Goal: Navigation & Orientation: Find specific page/section

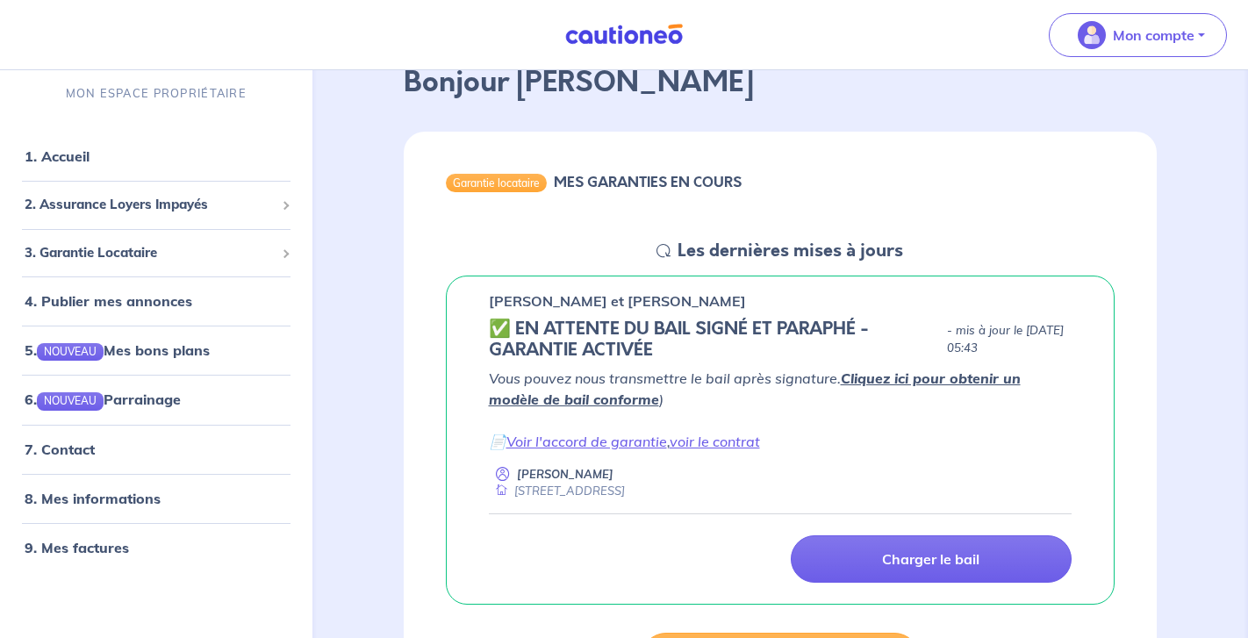
scroll to position [105, 0]
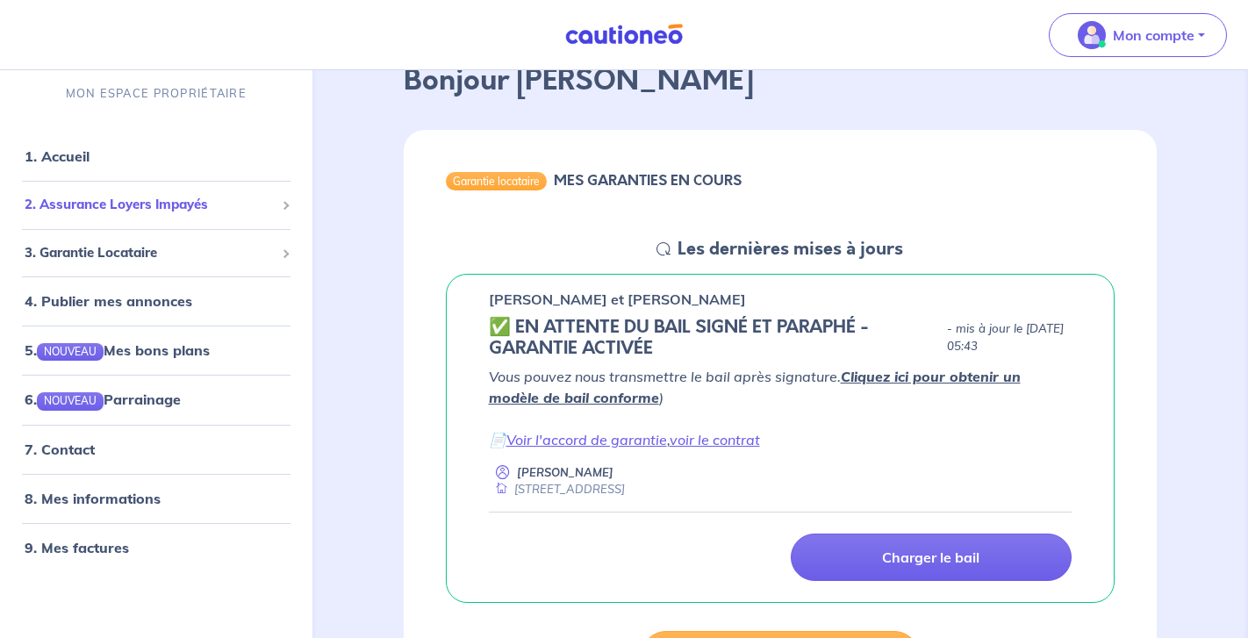
click at [167, 205] on span "2. Assurance Loyers Impayés" at bounding box center [150, 205] width 250 height 20
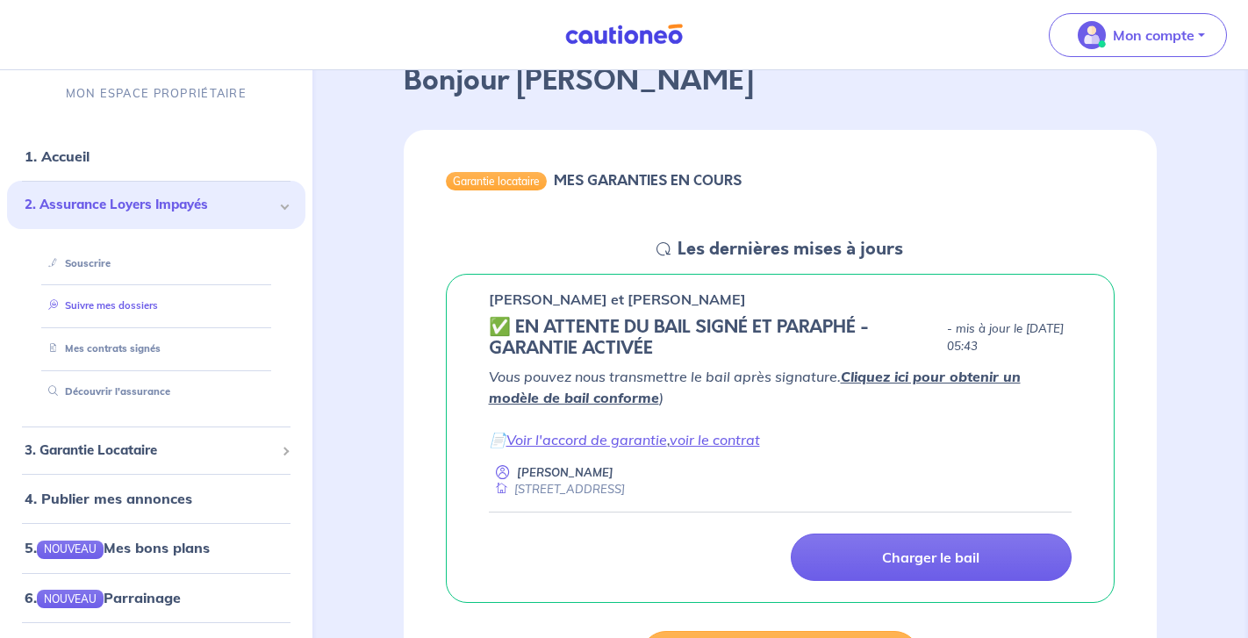
click at [121, 304] on link "Suivre mes dossiers" at bounding box center [99, 305] width 117 height 12
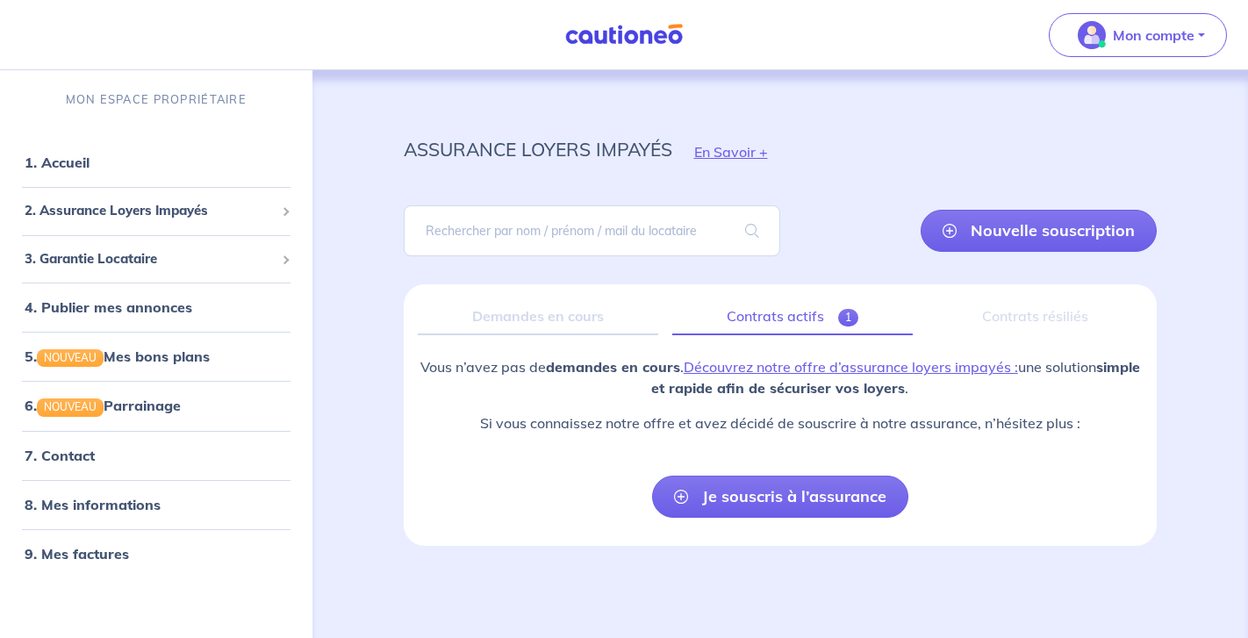
click at [788, 317] on link "Contrats actifs 1" at bounding box center [792, 316] width 241 height 37
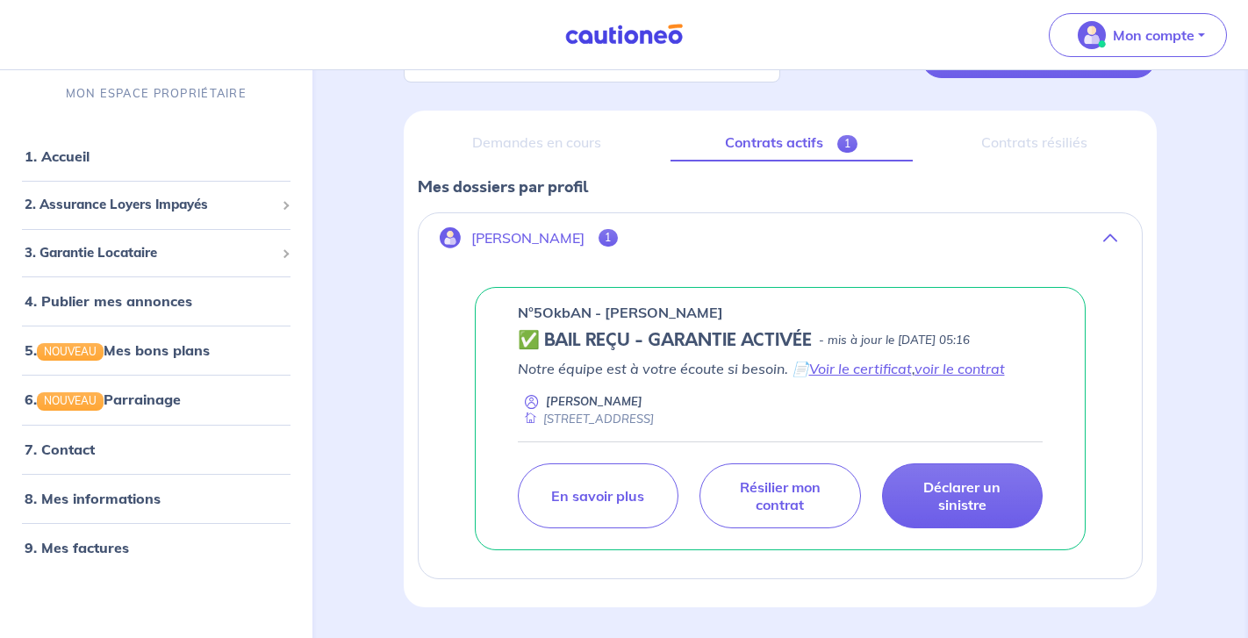
scroll to position [179, 0]
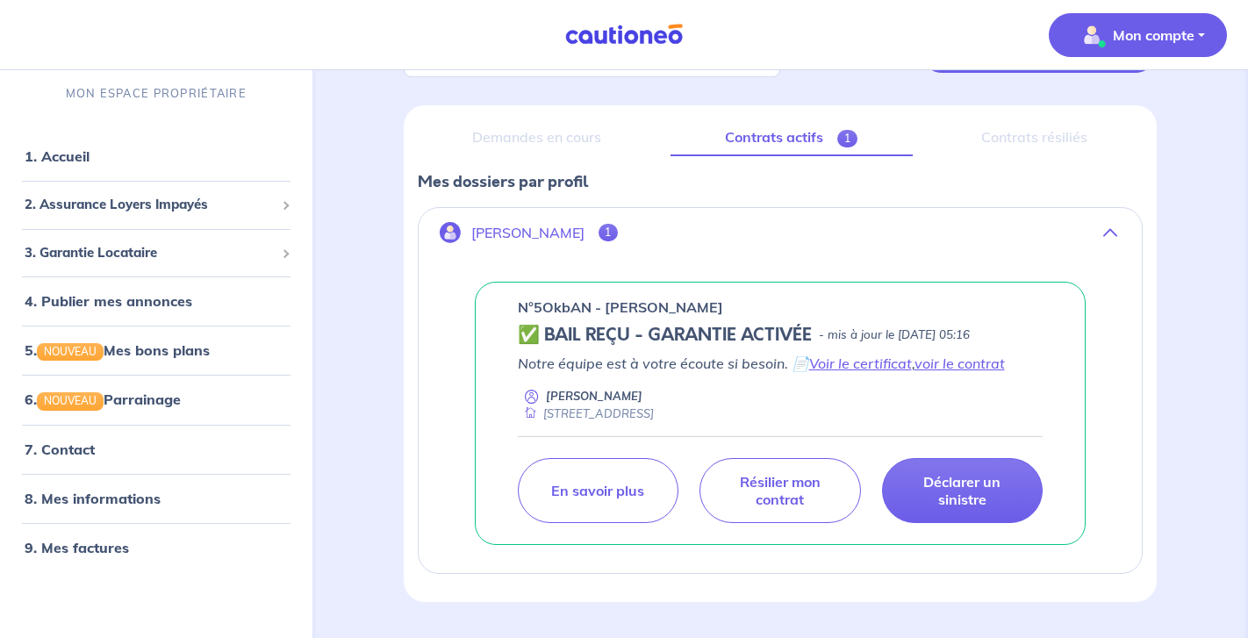
click at [1150, 46] on span "Mon compte" at bounding box center [1133, 35] width 124 height 28
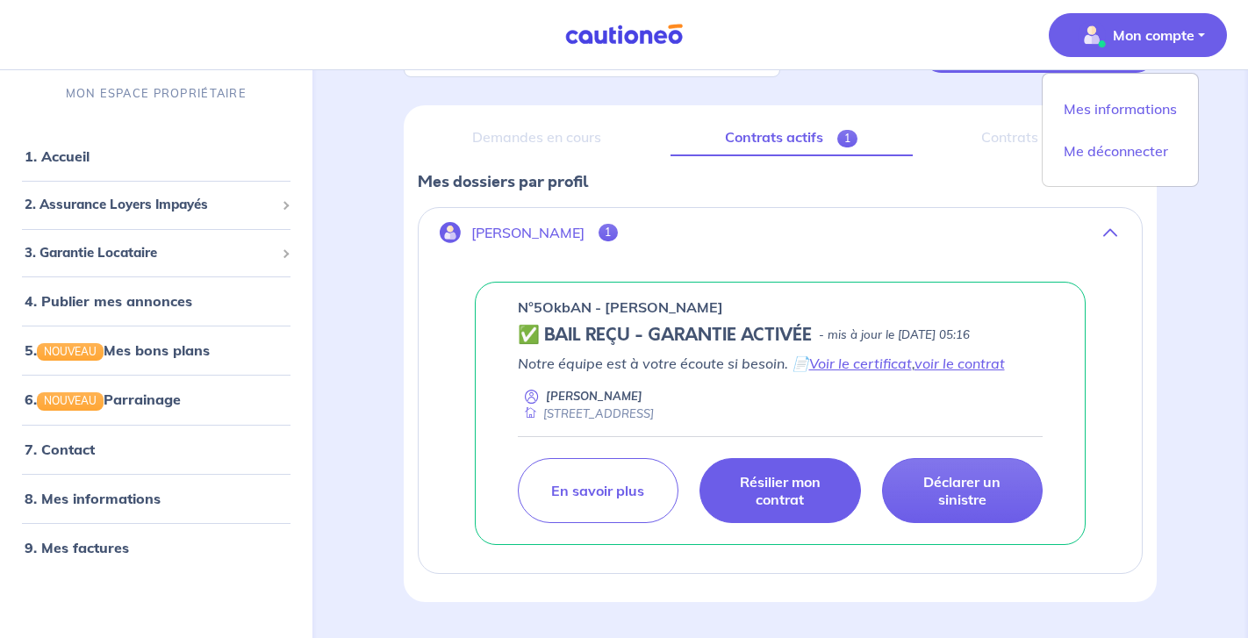
click at [752, 471] on link "Résilier mon contrat" at bounding box center [780, 490] width 161 height 65
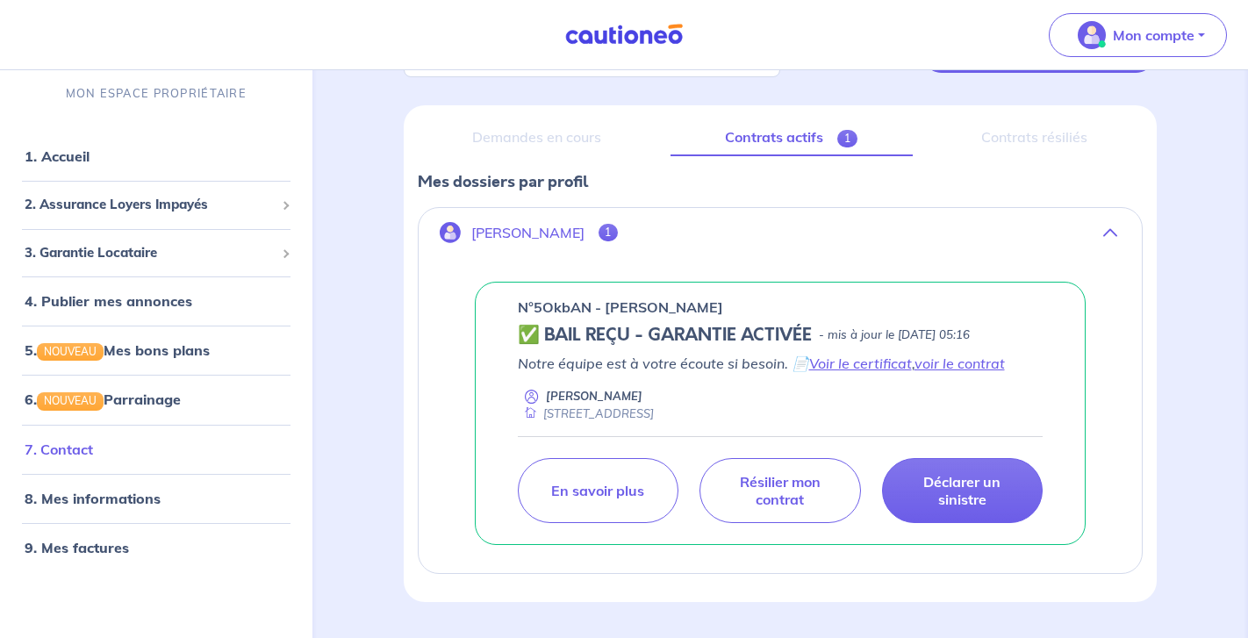
click at [91, 457] on link "7. Contact" at bounding box center [59, 449] width 68 height 18
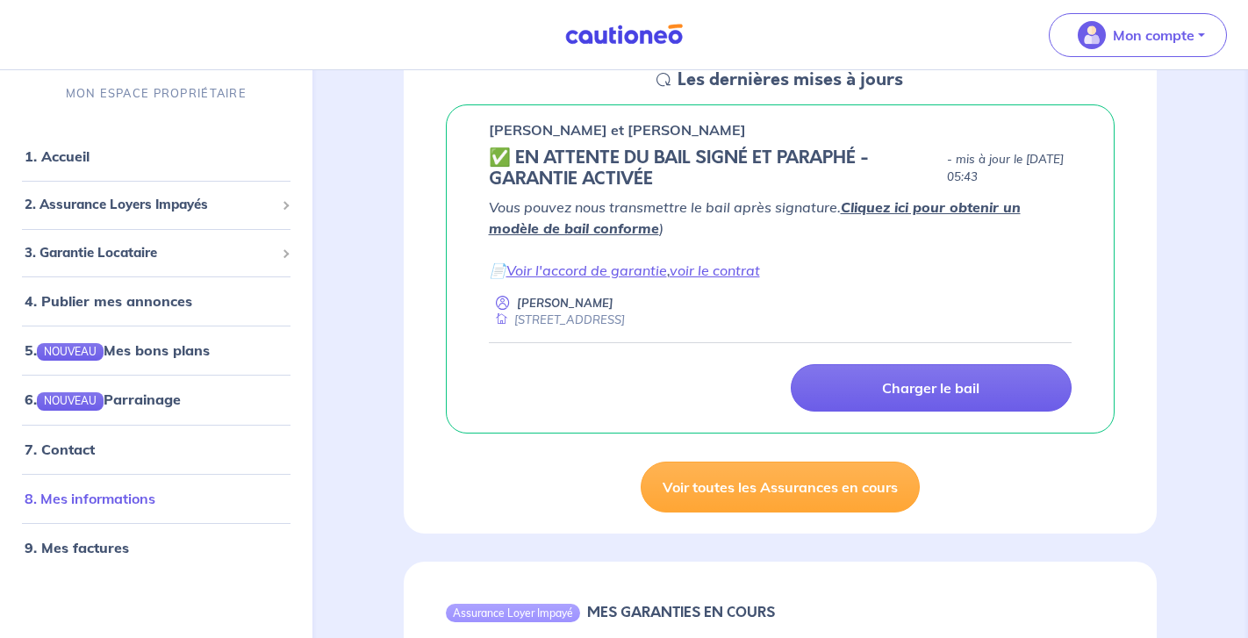
scroll to position [278, 0]
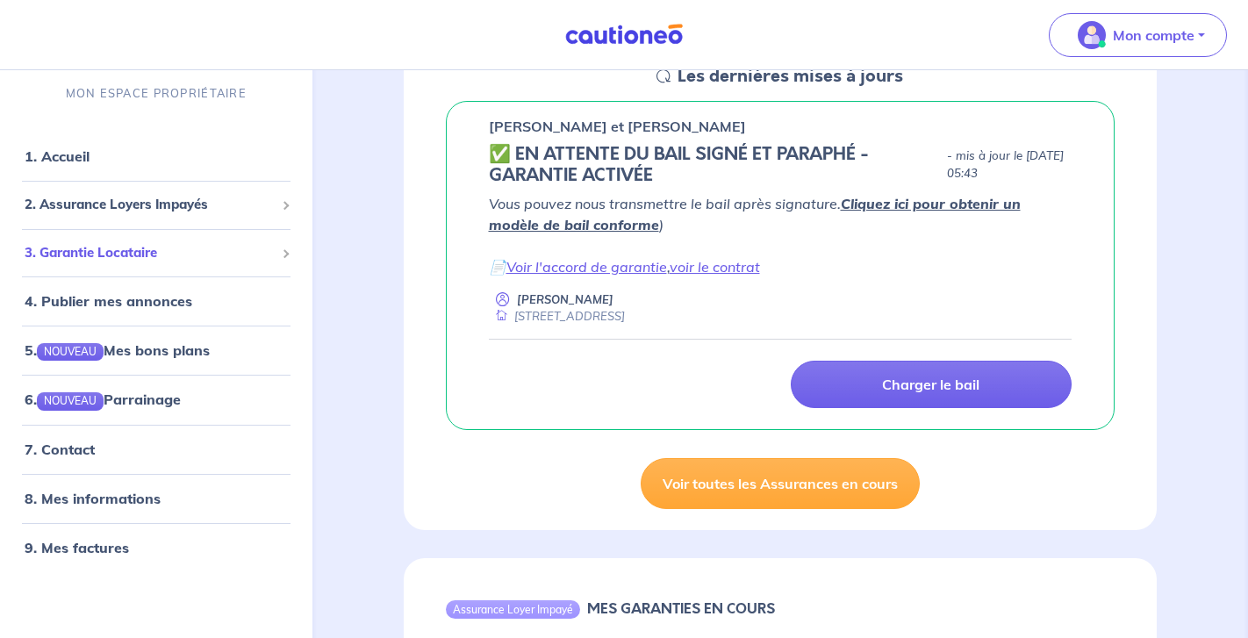
click at [132, 259] on span "3. Garantie Locataire" at bounding box center [150, 252] width 250 height 20
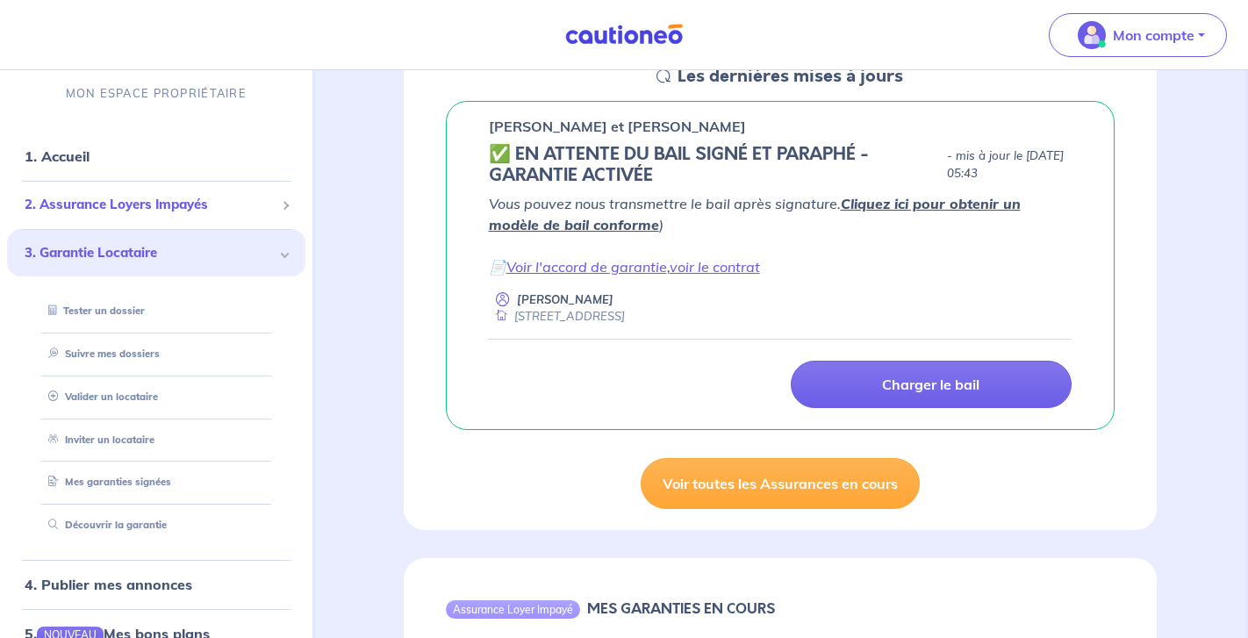
click at [153, 219] on div "2. Assurance Loyers Impayés" at bounding box center [156, 205] width 298 height 34
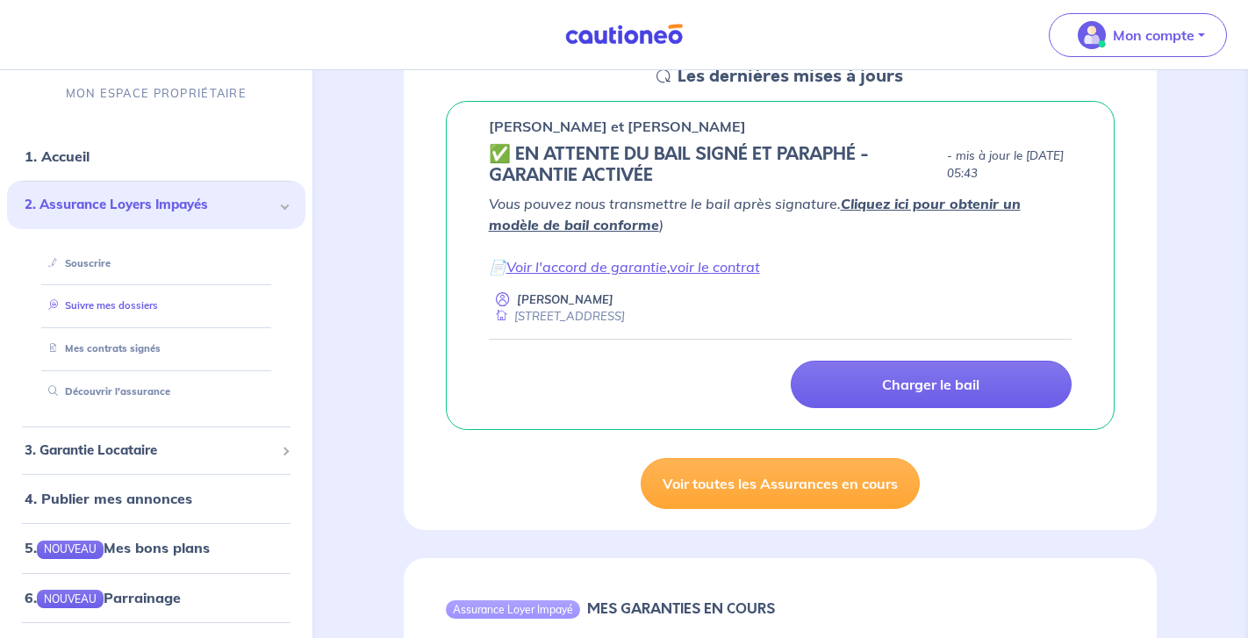
click at [113, 312] on link "Suivre mes dossiers" at bounding box center [99, 305] width 117 height 12
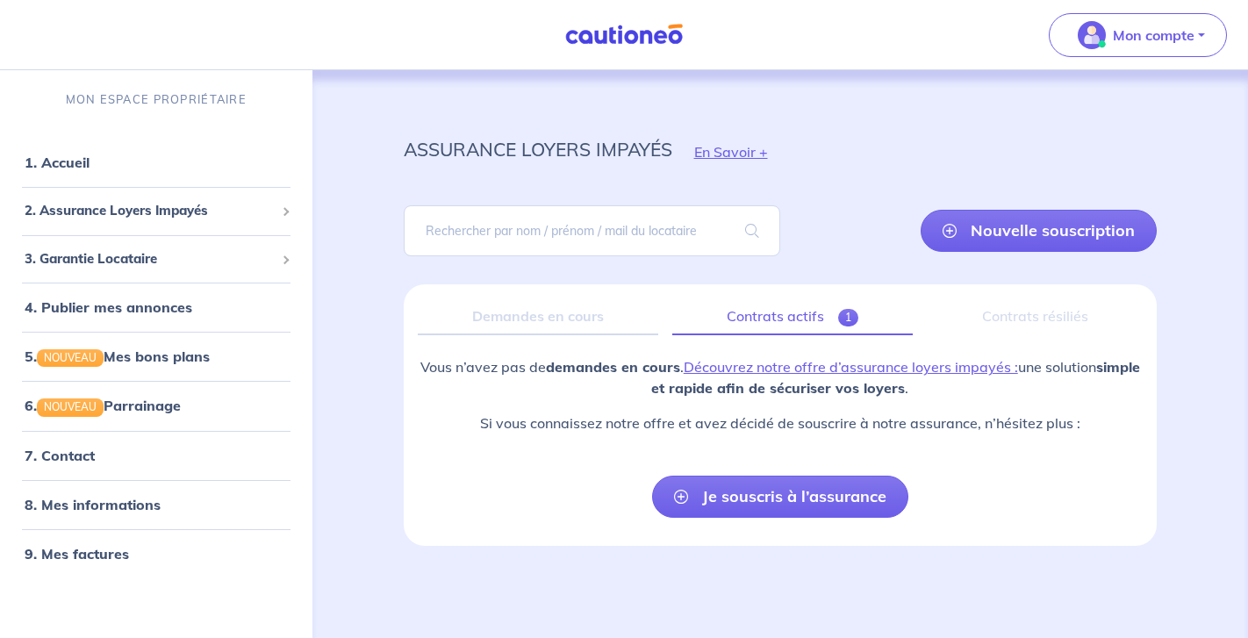
click at [780, 316] on link "Contrats actifs 1" at bounding box center [792, 316] width 241 height 37
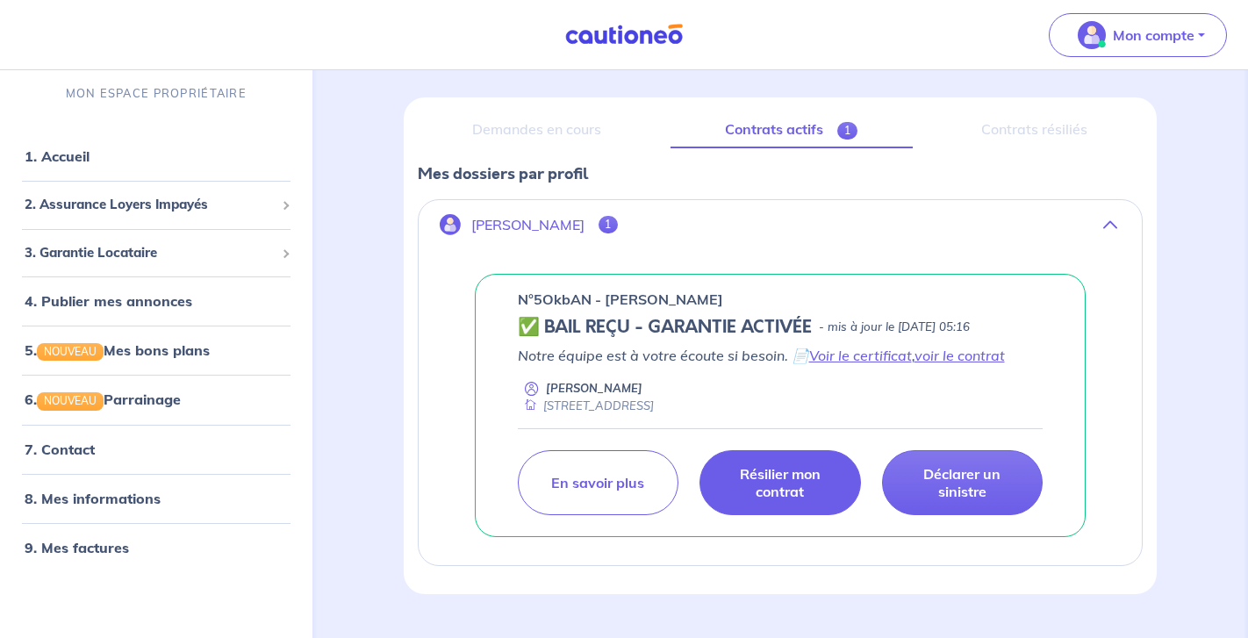
scroll to position [227, 0]
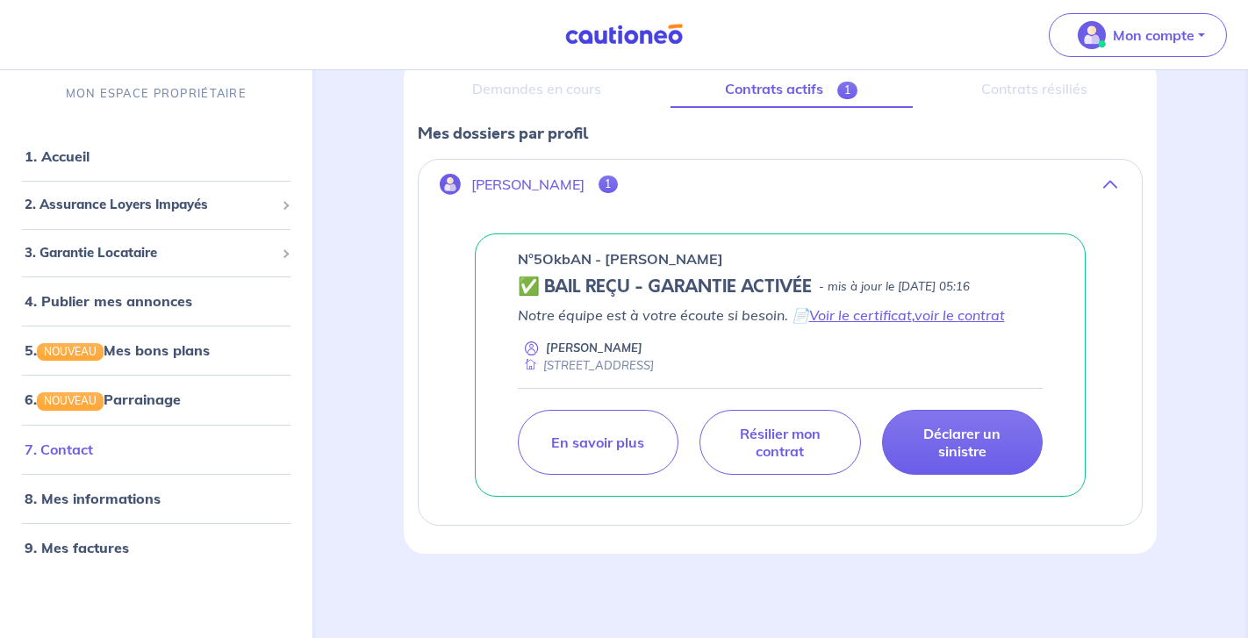
click at [93, 442] on link "7. Contact" at bounding box center [59, 449] width 68 height 18
